Goal: Information Seeking & Learning: Learn about a topic

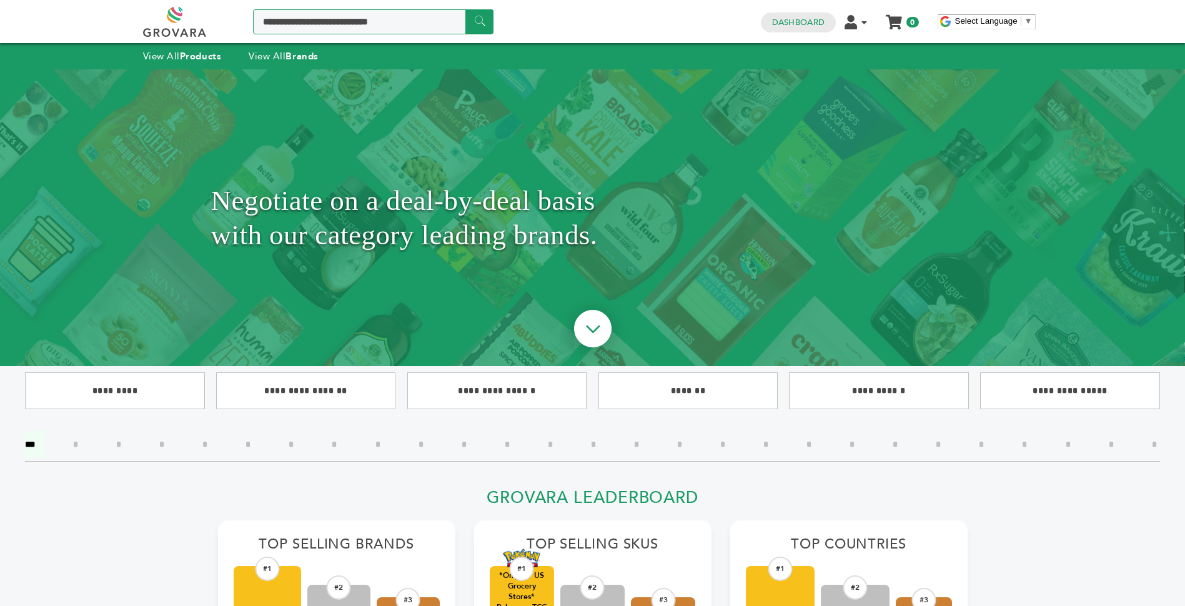
click at [335, 33] on input "Search a product or brand..." at bounding box center [373, 21] width 241 height 25
type input "*******"
click at [465, 9] on input "******" at bounding box center [479, 21] width 28 height 24
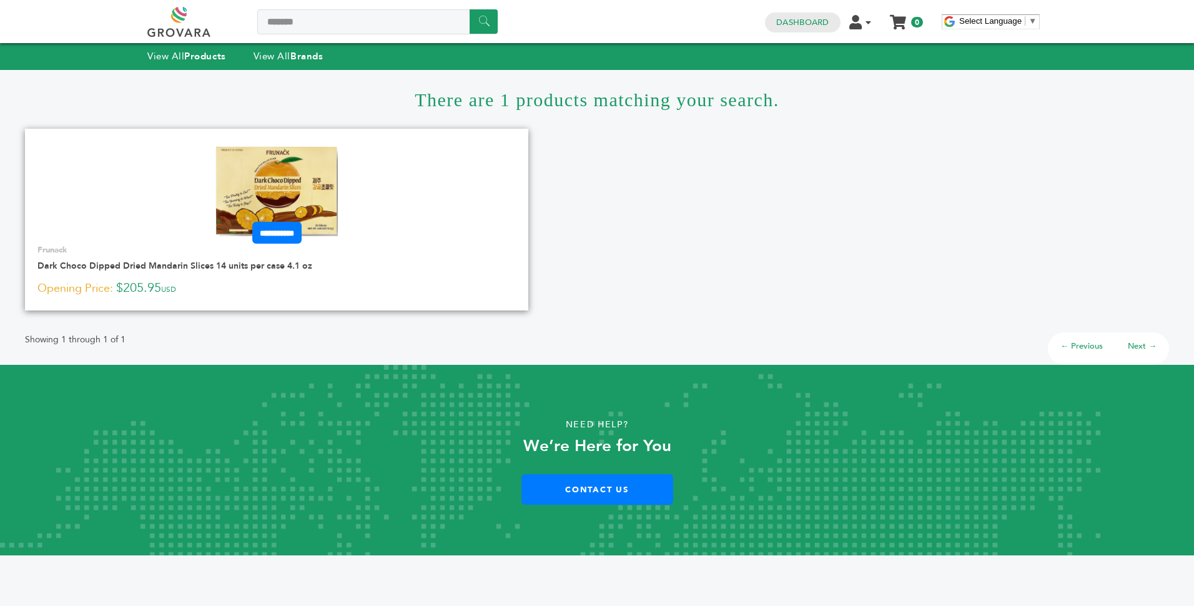
click at [378, 195] on link at bounding box center [277, 191] width 504 height 106
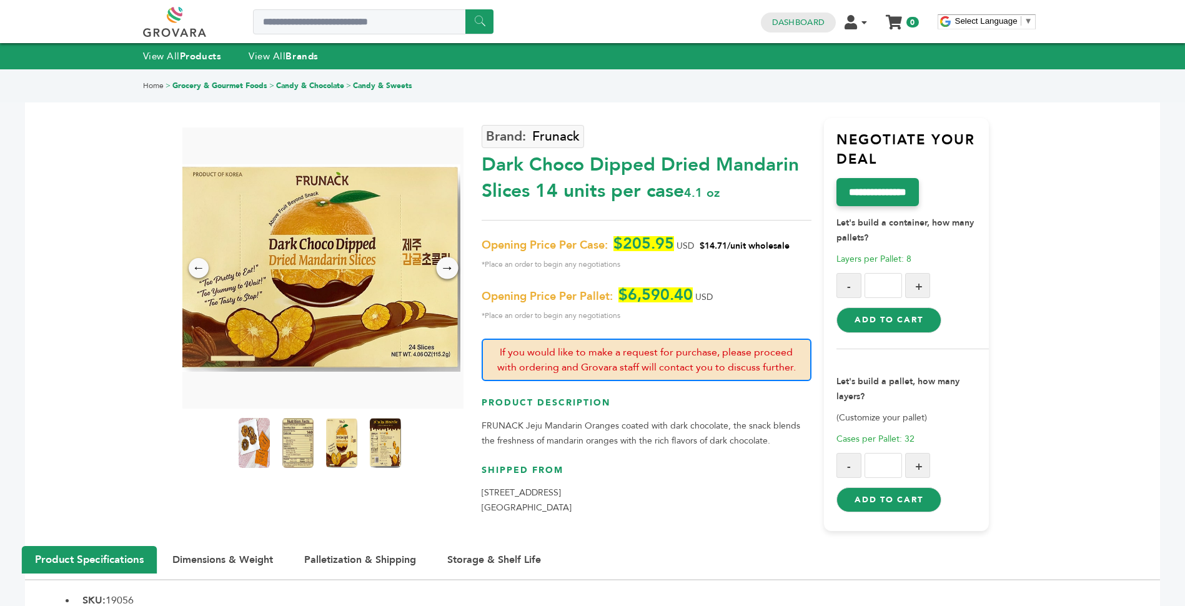
click at [450, 264] on div "→" at bounding box center [447, 268] width 22 height 22
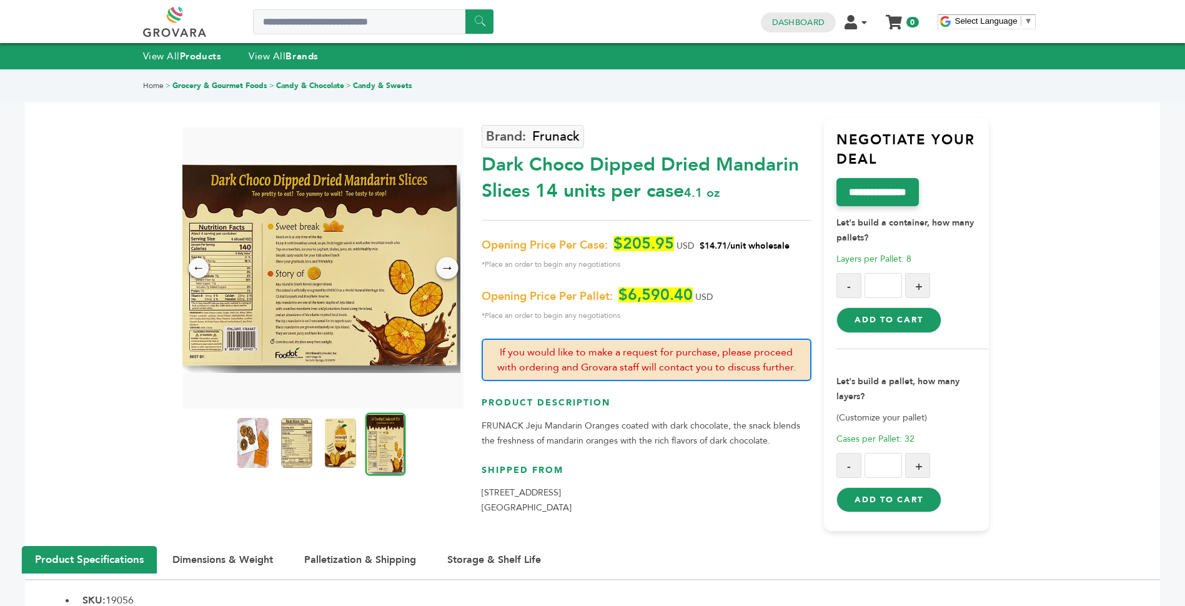
click at [450, 264] on div "→" at bounding box center [447, 268] width 22 height 22
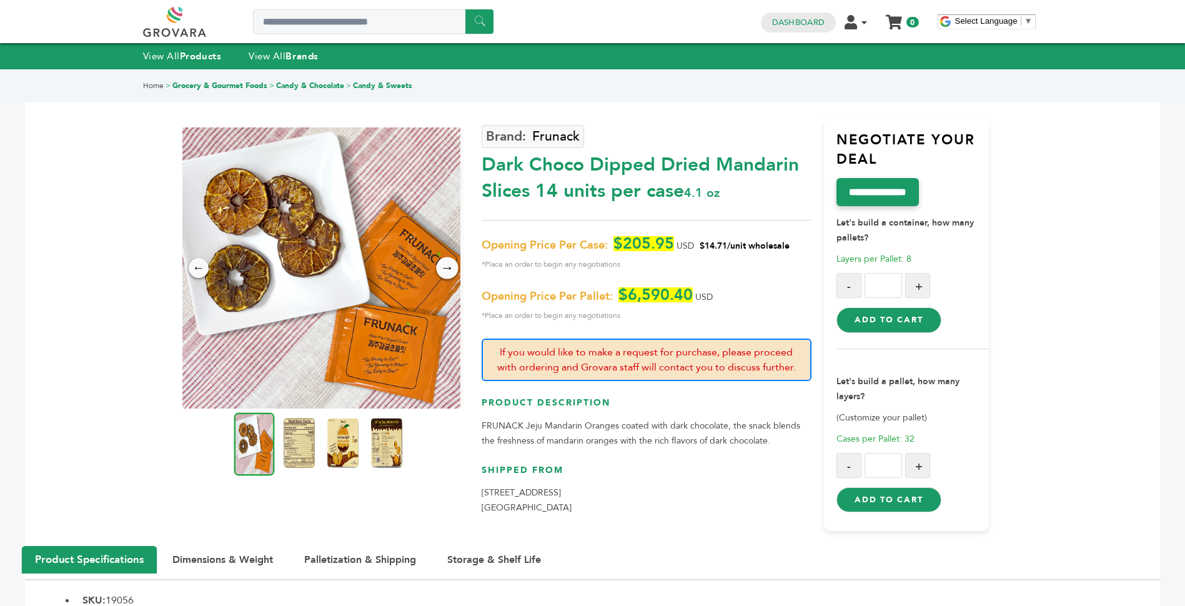
click at [450, 264] on div "→" at bounding box center [447, 268] width 22 height 22
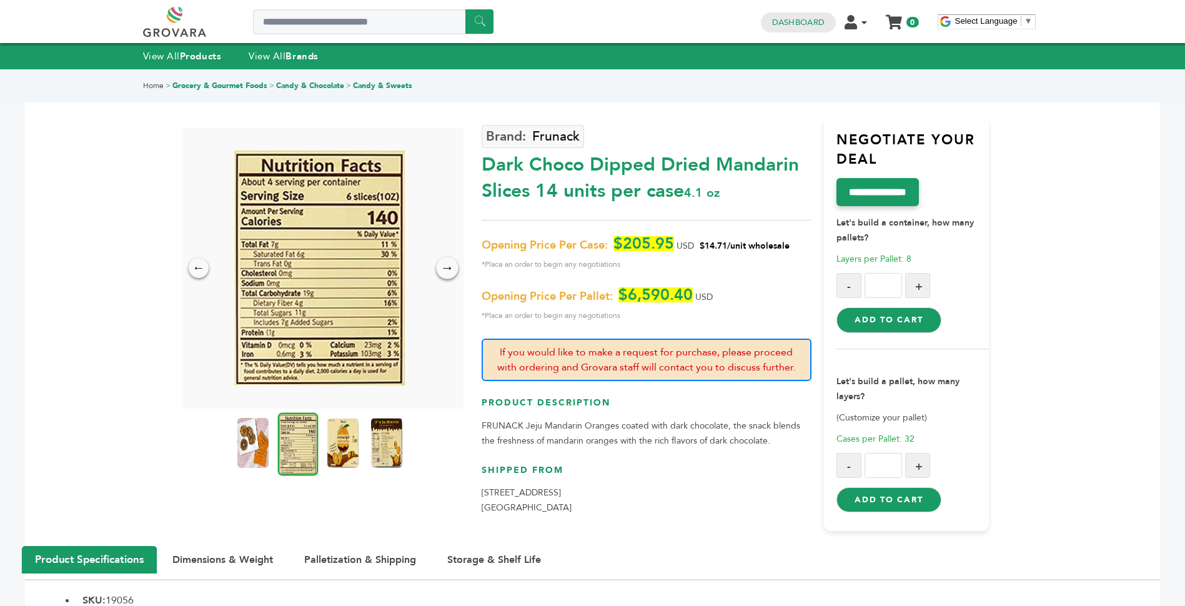
click at [450, 264] on div "→" at bounding box center [447, 268] width 22 height 22
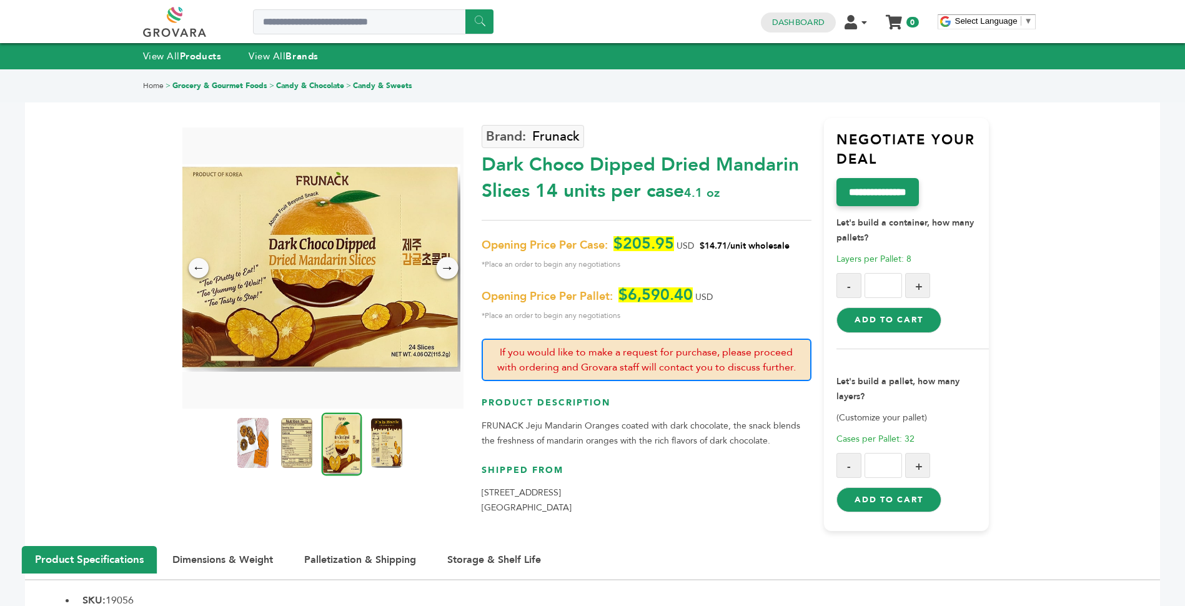
click at [450, 264] on div "→" at bounding box center [447, 268] width 22 height 22
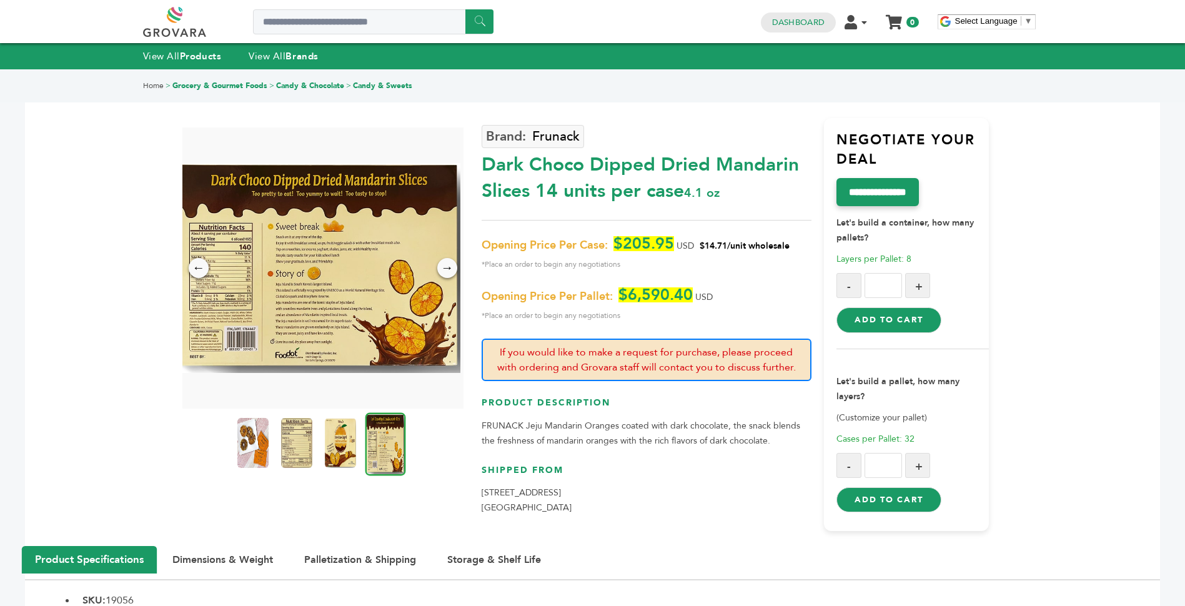
click at [178, 452] on div "← → ×" at bounding box center [322, 329] width 317 height 404
click at [497, 133] on link "Frunack" at bounding box center [533, 136] width 102 height 23
